Goal: Task Accomplishment & Management: Manage account settings

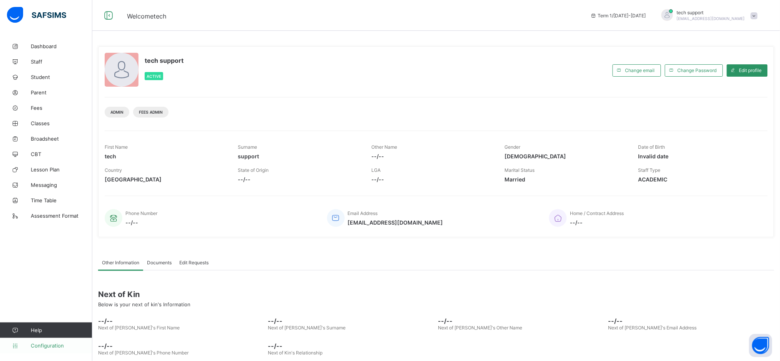
click at [39, 346] on span "Configuration" at bounding box center [61, 345] width 61 height 6
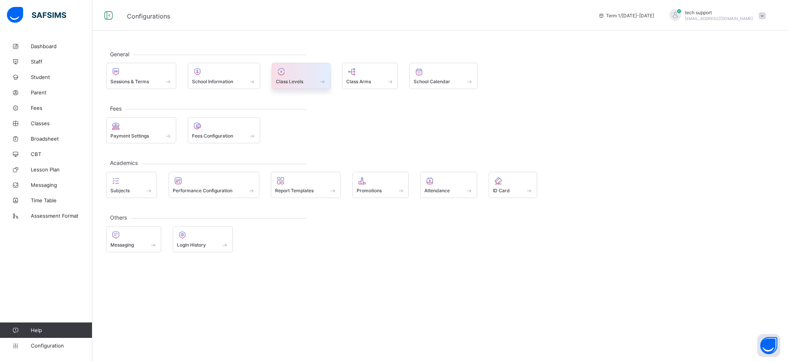
click at [296, 74] on div at bounding box center [301, 71] width 50 height 9
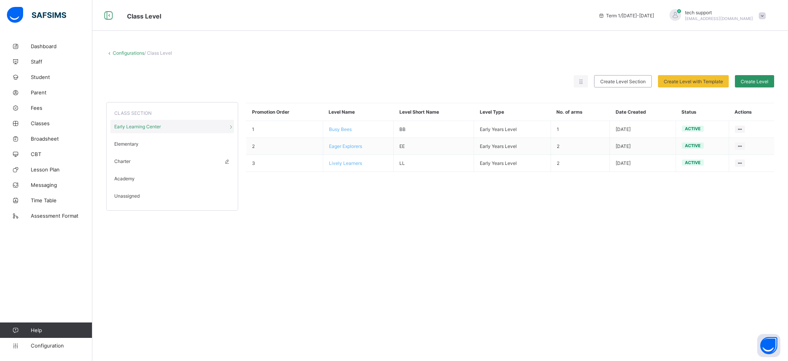
click at [141, 163] on div "Charter" at bounding box center [172, 160] width 124 height 13
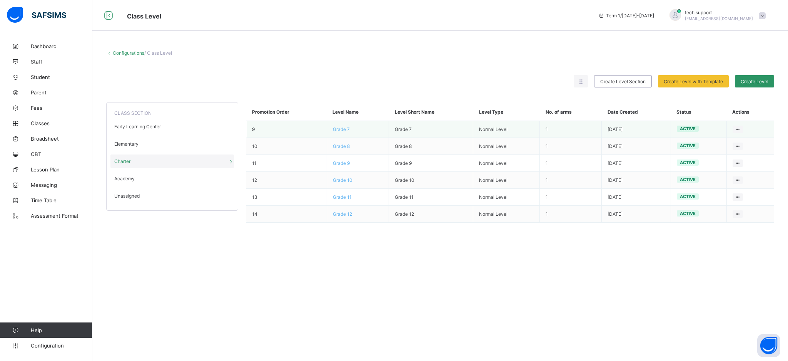
click at [345, 130] on span "Grade 7" at bounding box center [341, 129] width 17 height 6
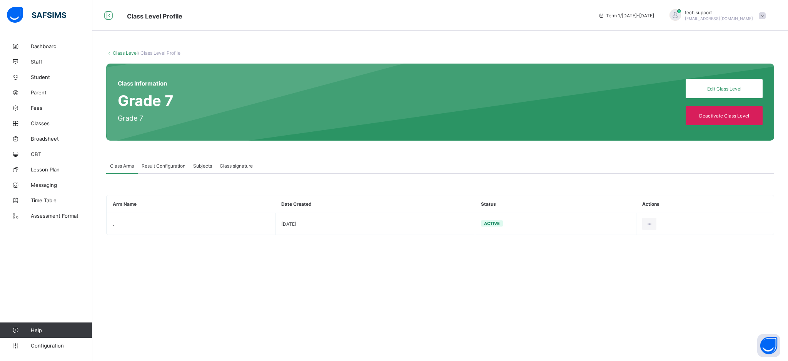
click at [166, 165] on span "Result Configuration" at bounding box center [164, 166] width 44 height 6
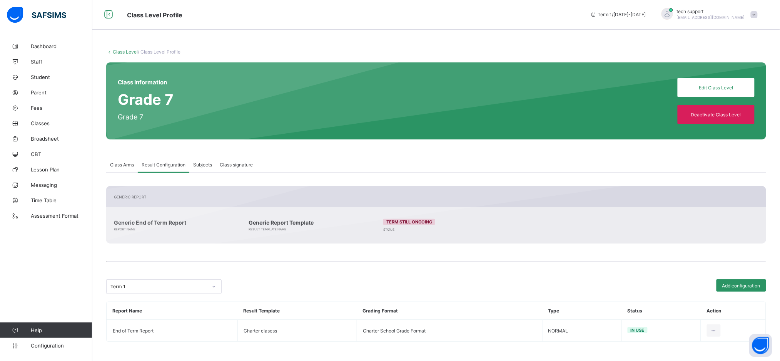
scroll to position [1, 0]
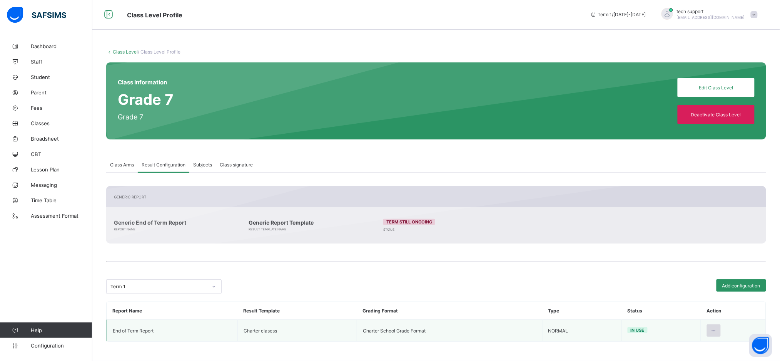
click at [721, 328] on div at bounding box center [714, 330] width 14 height 12
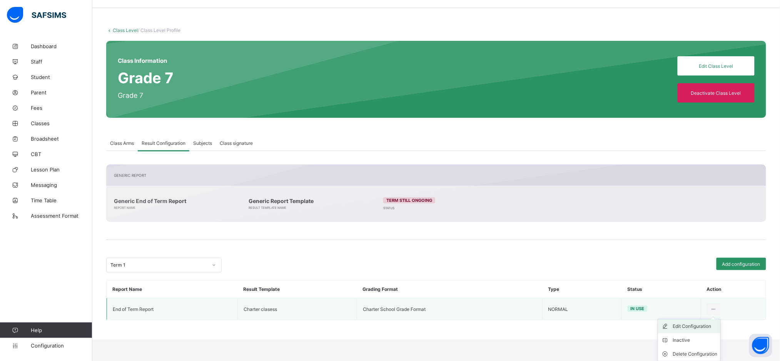
click at [690, 326] on div "Edit Configuration" at bounding box center [695, 326] width 45 height 8
type input "**********"
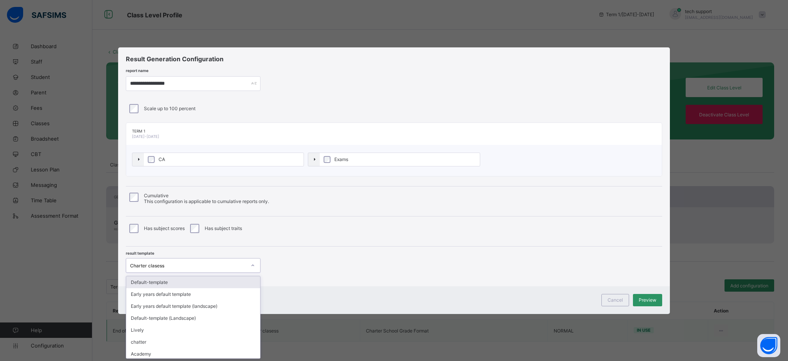
scroll to position [0, 0]
click at [233, 262] on div "Charter clasess" at bounding box center [185, 265] width 119 height 11
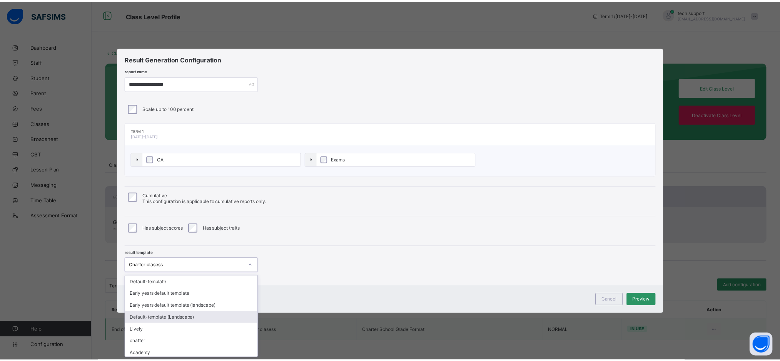
scroll to position [60, 0]
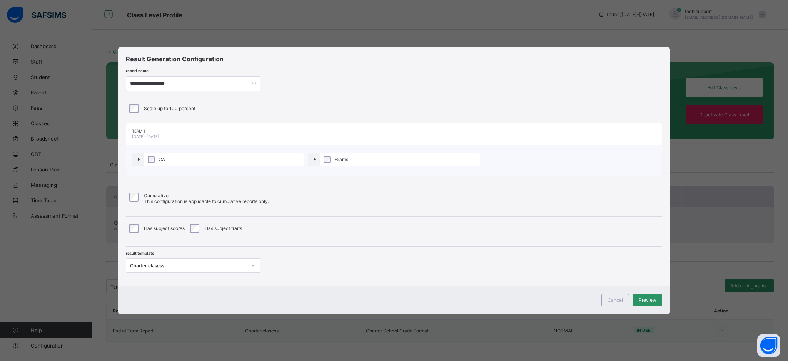
click at [387, 268] on div "result template Charter clasess" at bounding box center [394, 259] width 537 height 26
click at [611, 300] on span "Cancel" at bounding box center [615, 300] width 15 height 6
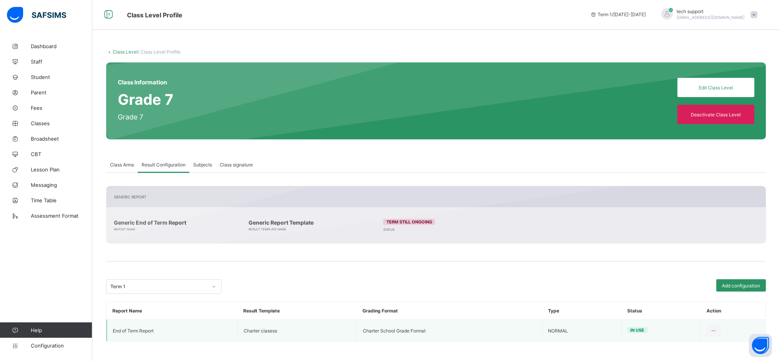
click at [122, 54] on link "Class Level" at bounding box center [125, 52] width 25 height 6
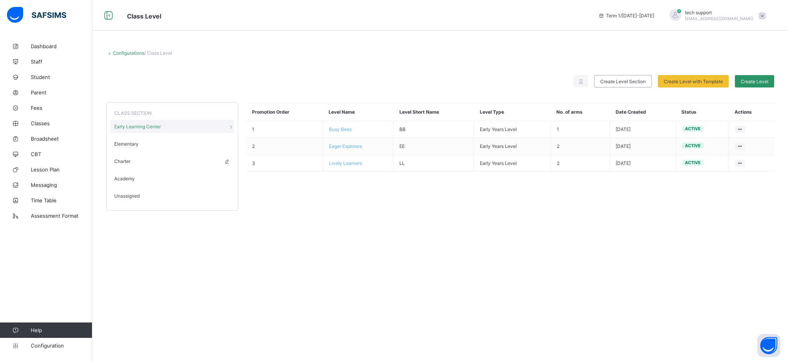
click at [134, 166] on div "Charter" at bounding box center [172, 160] width 124 height 13
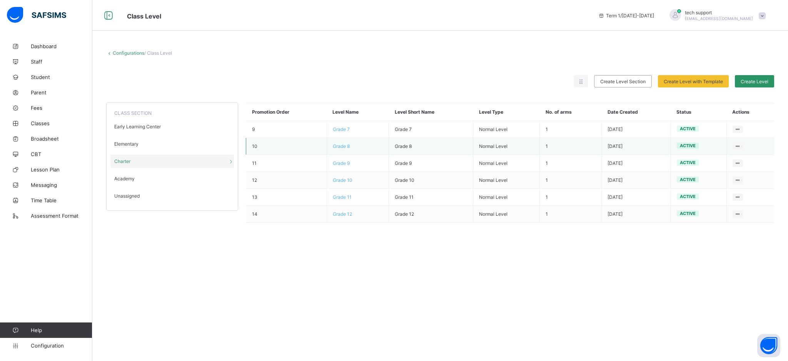
click at [340, 147] on span "Grade 8" at bounding box center [341, 146] width 17 height 6
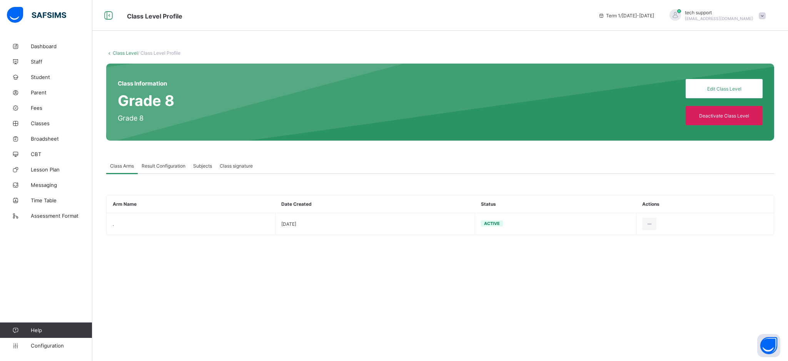
click at [171, 165] on span "Result Configuration" at bounding box center [164, 166] width 44 height 6
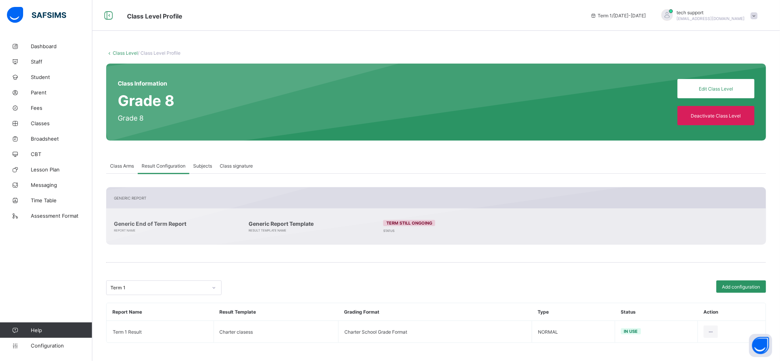
scroll to position [1, 0]
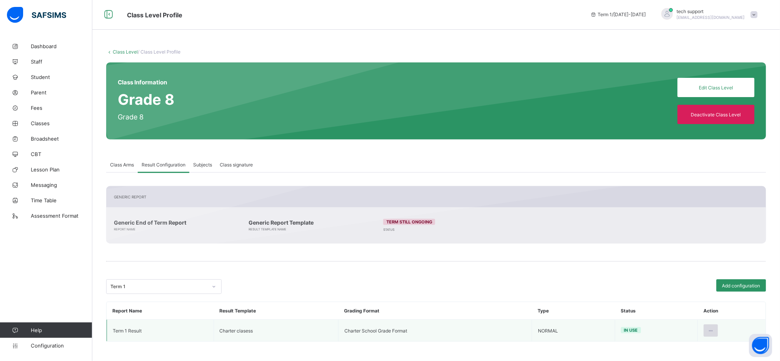
click at [718, 332] on div at bounding box center [711, 330] width 14 height 12
click at [693, 348] on div "Edit Configuration" at bounding box center [692, 348] width 45 height 8
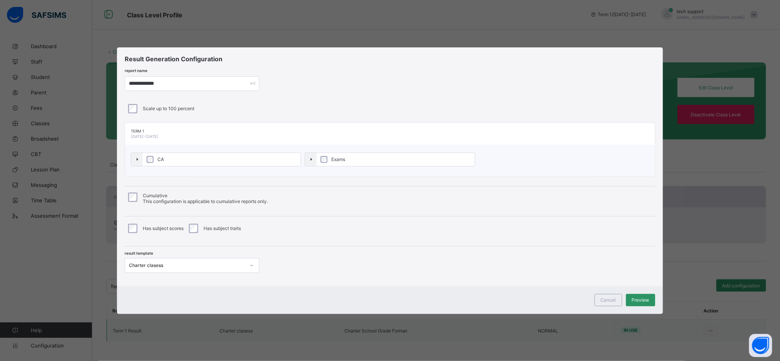
type input "**********"
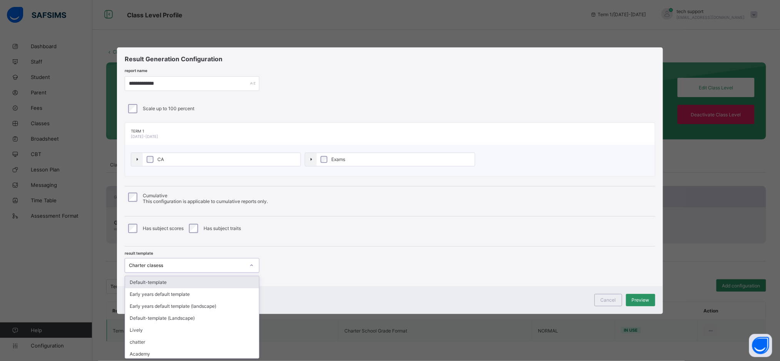
click at [249, 263] on icon at bounding box center [251, 265] width 5 height 8
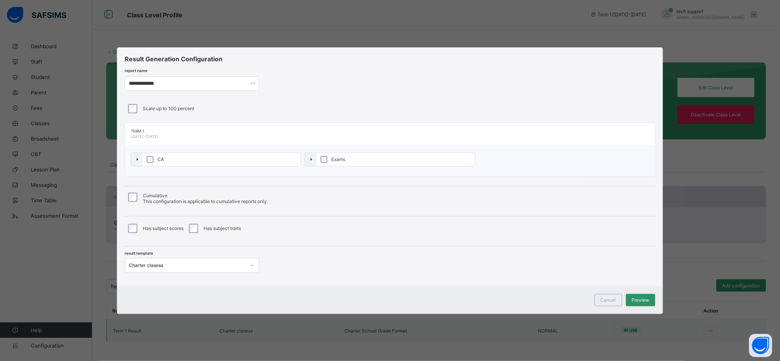
click at [347, 289] on div "Cancel Preview" at bounding box center [390, 300] width 546 height 28
click at [607, 296] on div "Cancel" at bounding box center [609, 300] width 28 height 12
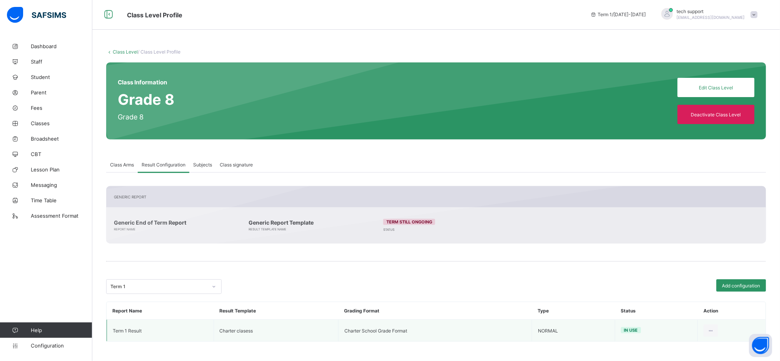
click at [122, 53] on link "Class Level" at bounding box center [125, 52] width 25 height 6
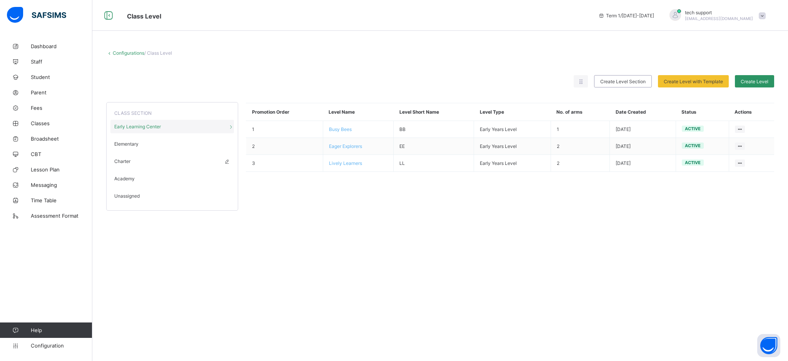
click at [133, 161] on div "Charter" at bounding box center [172, 160] width 124 height 13
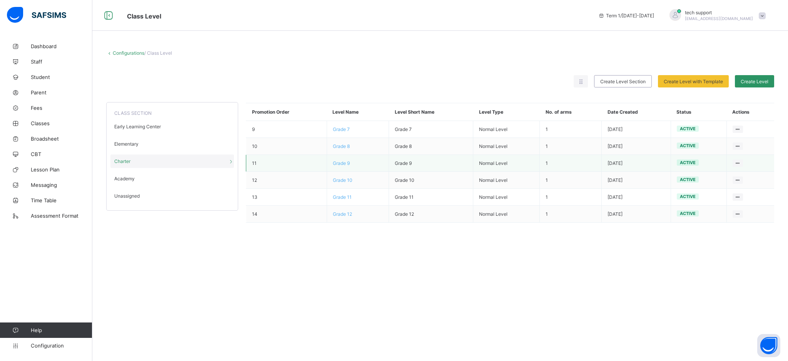
click at [344, 163] on span "Grade 9" at bounding box center [341, 163] width 17 height 6
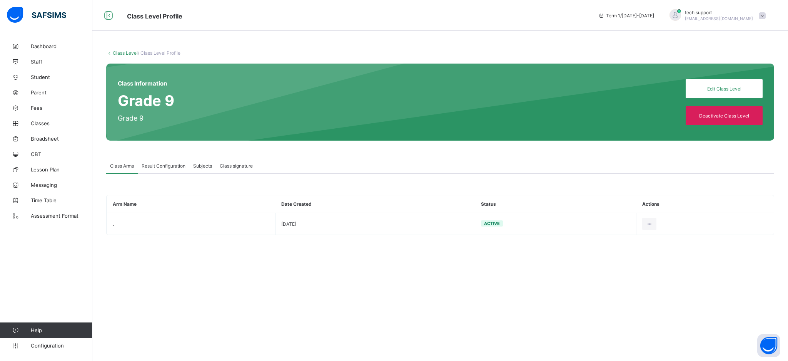
click at [169, 159] on div "Result Configuration" at bounding box center [164, 165] width 52 height 15
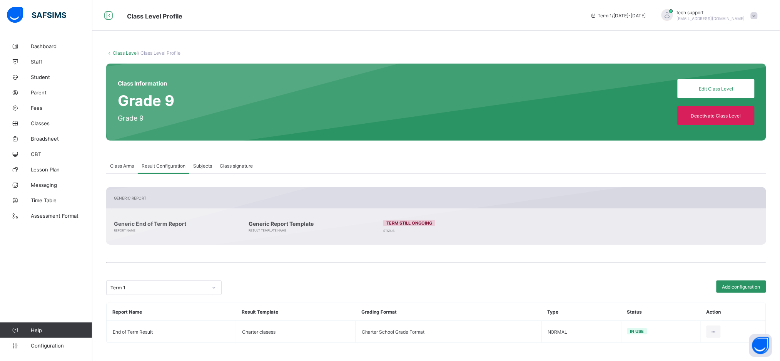
scroll to position [1, 0]
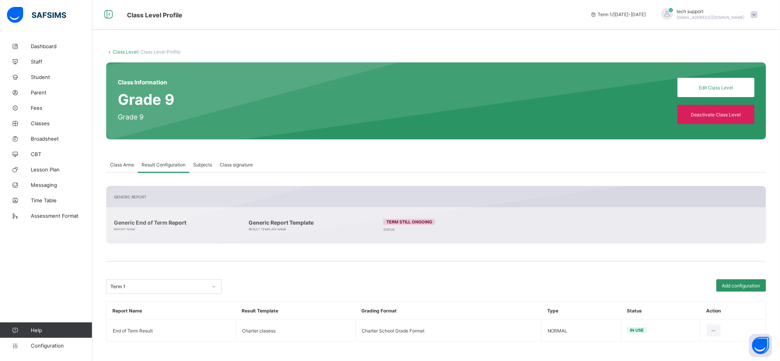
click at [120, 52] on link "Class Level" at bounding box center [125, 52] width 25 height 6
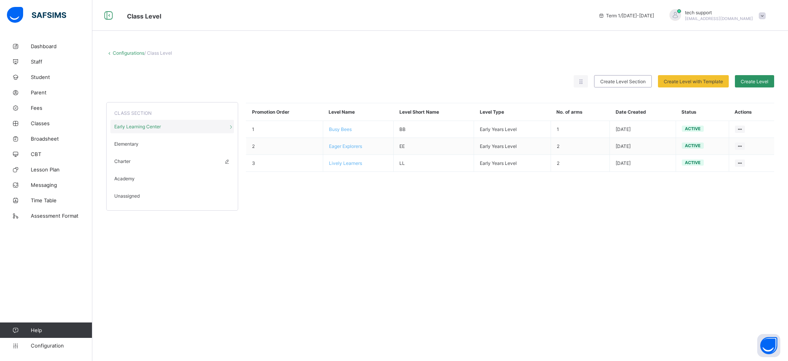
click at [126, 159] on span "Charter" at bounding box center [122, 161] width 16 height 6
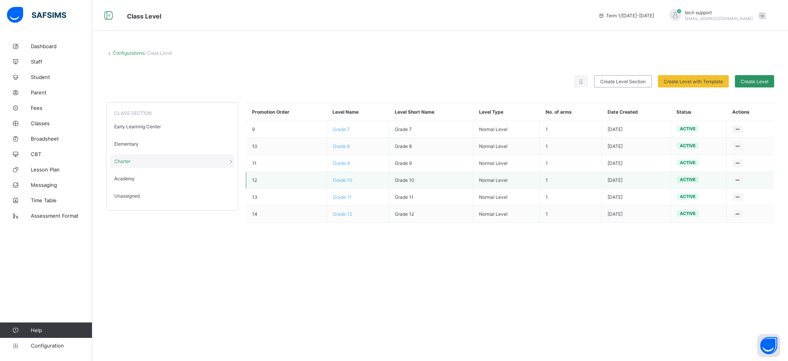
click at [341, 182] on span "Grade 10" at bounding box center [343, 180] width 20 height 6
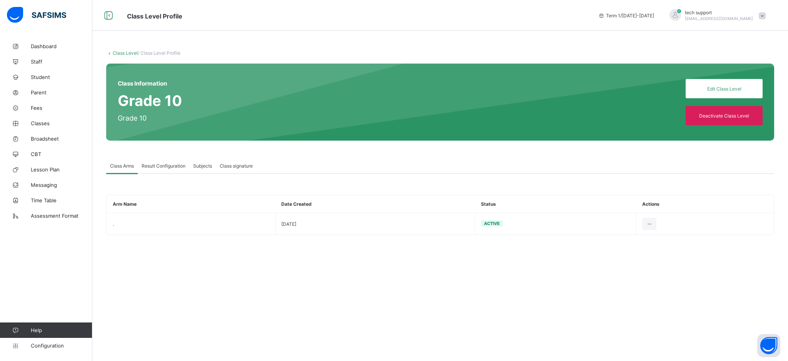
click at [168, 165] on span "Result Configuration" at bounding box center [164, 166] width 44 height 6
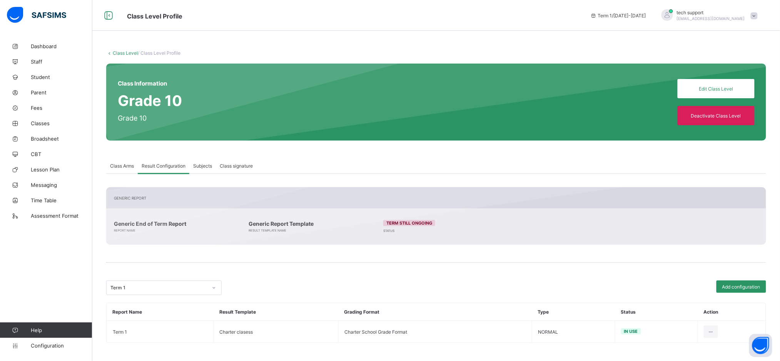
click at [125, 54] on link "Class Level" at bounding box center [125, 53] width 25 height 6
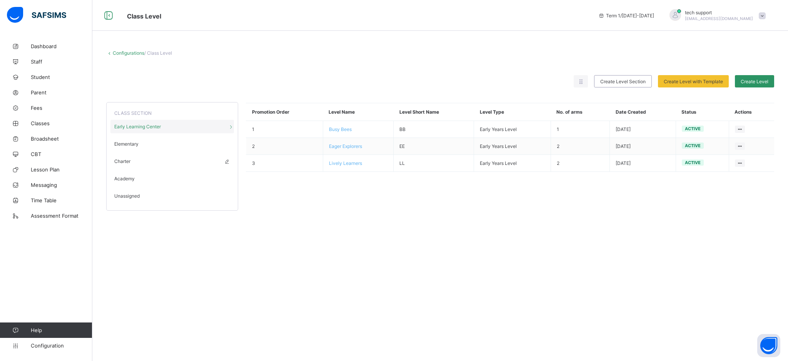
click at [137, 166] on div "Charter" at bounding box center [172, 160] width 124 height 13
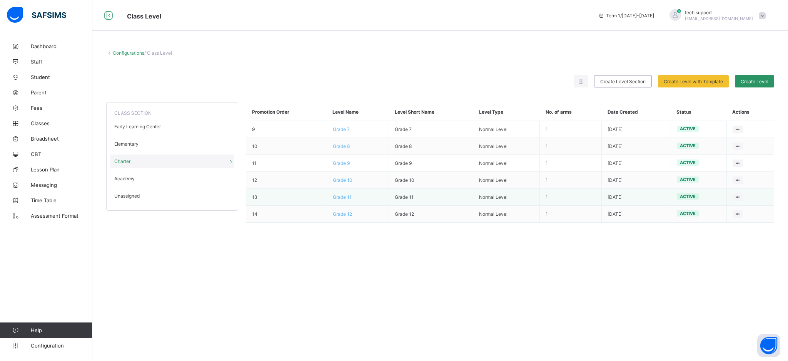
click at [344, 200] on span "Grade 11" at bounding box center [342, 197] width 19 height 6
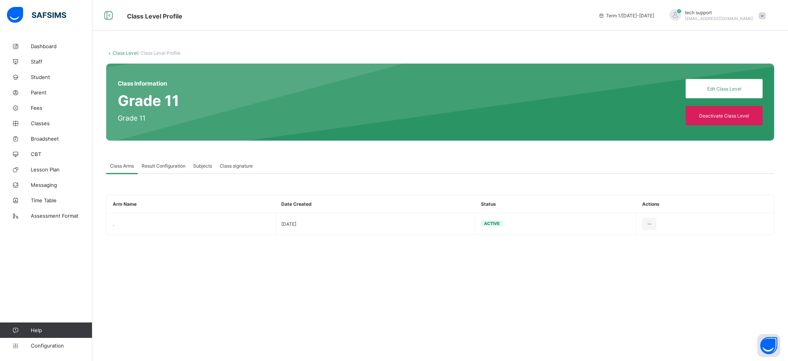
click at [179, 166] on span "Result Configuration" at bounding box center [164, 166] width 44 height 6
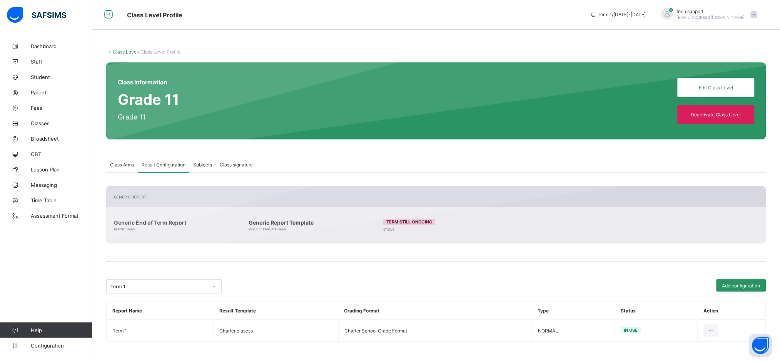
scroll to position [1, 0]
click at [121, 49] on link "Class Level" at bounding box center [125, 52] width 25 height 6
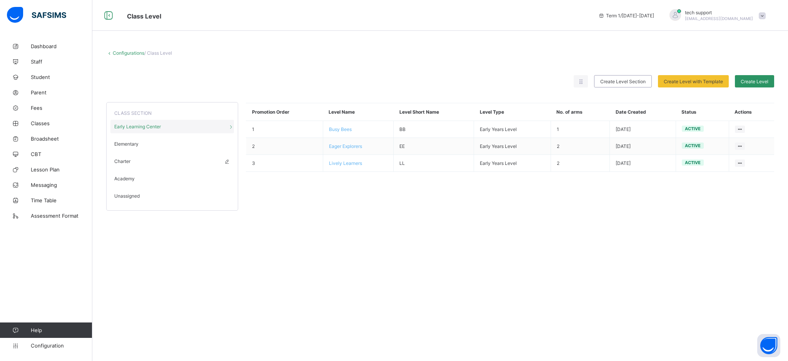
click at [134, 159] on div "Charter" at bounding box center [172, 160] width 124 height 13
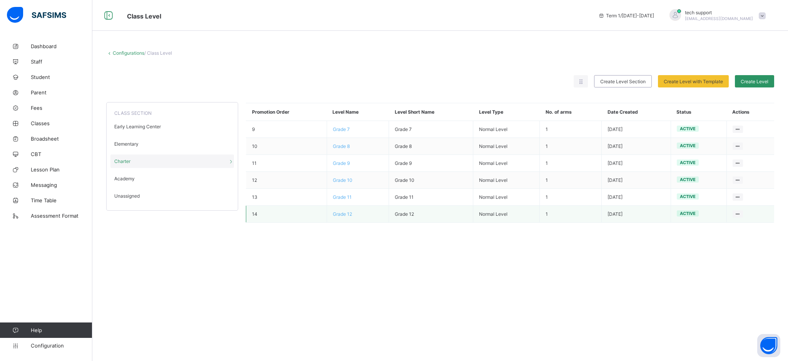
click at [347, 212] on span "Grade 12" at bounding box center [342, 214] width 19 height 6
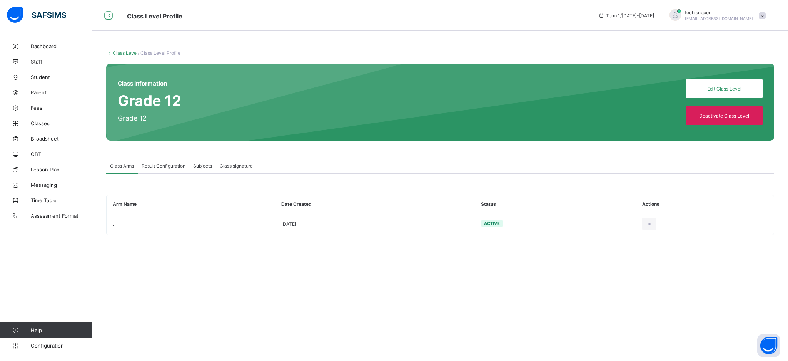
click at [168, 170] on div "Result Configuration" at bounding box center [164, 165] width 52 height 15
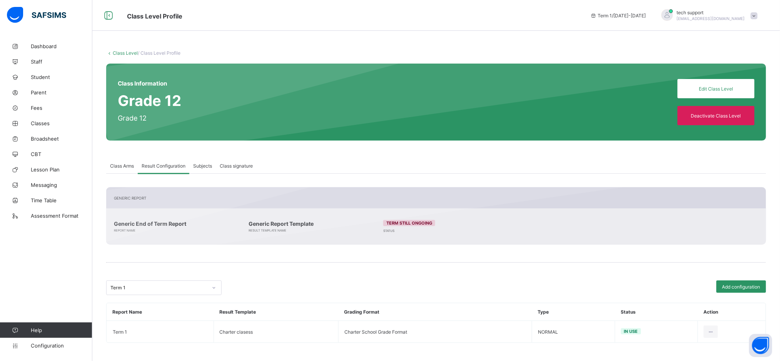
scroll to position [1, 0]
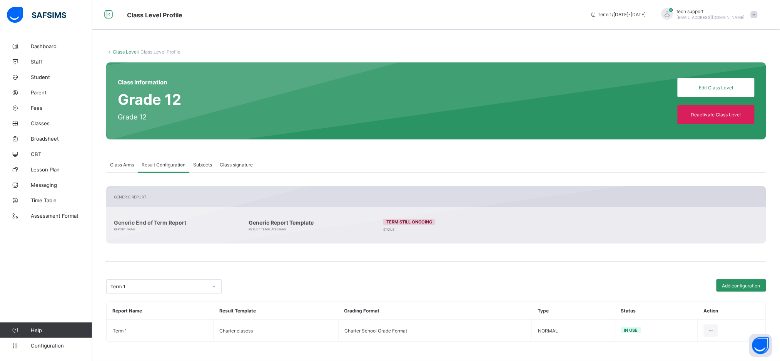
click at [119, 49] on link "Class Level" at bounding box center [125, 52] width 25 height 6
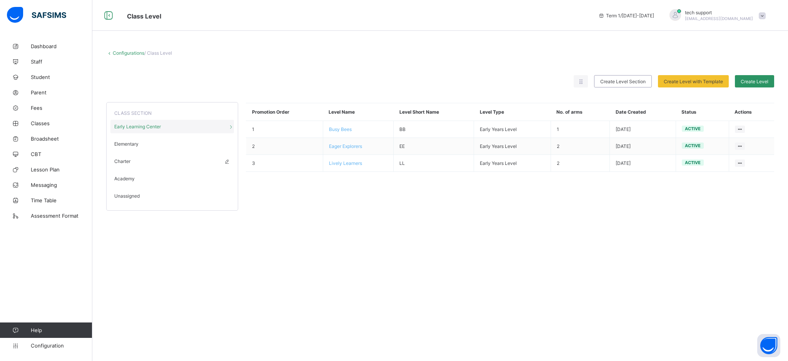
click at [127, 158] on span "Charter" at bounding box center [122, 161] width 16 height 6
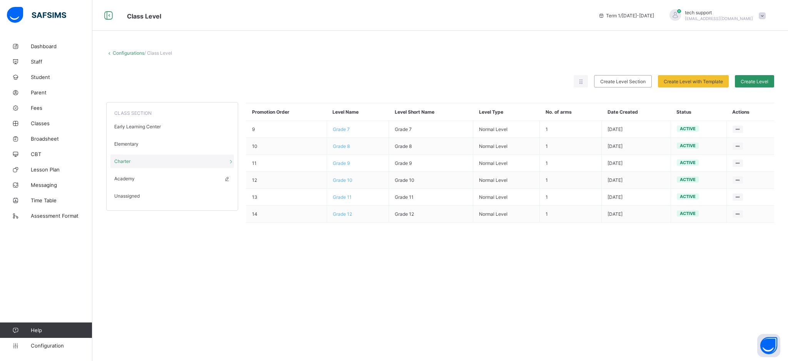
click at [127, 179] on span "Academy" at bounding box center [124, 179] width 20 height 6
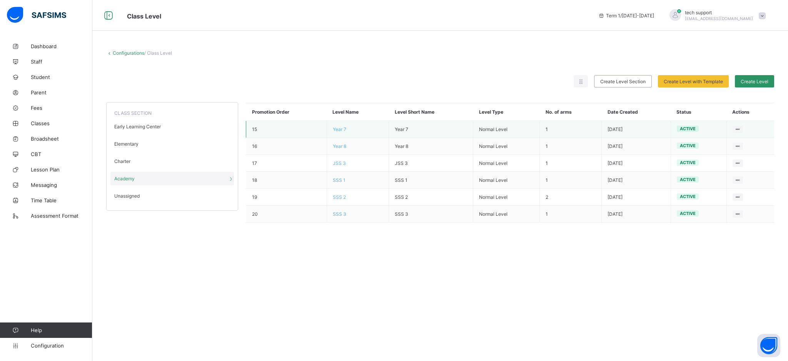
click at [336, 129] on span "Year 7" at bounding box center [339, 129] width 13 height 6
